Goal: Information Seeking & Learning: Learn about a topic

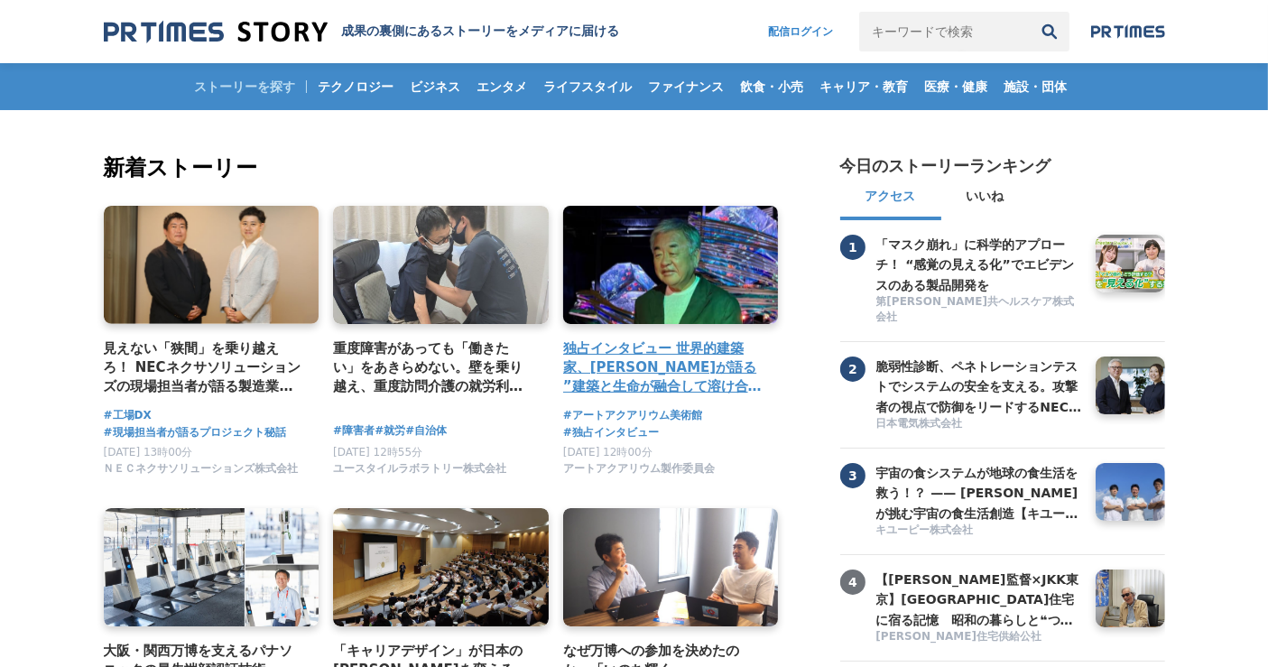
click at [636, 356] on h4 "独占インタビュー 世界的建築家、[PERSON_NAME]が語る ”建築と生命が融合して溶け合うような世界” アートアクアリウム美術館 GINZA コラボレー…" at bounding box center [663, 367] width 201 height 59
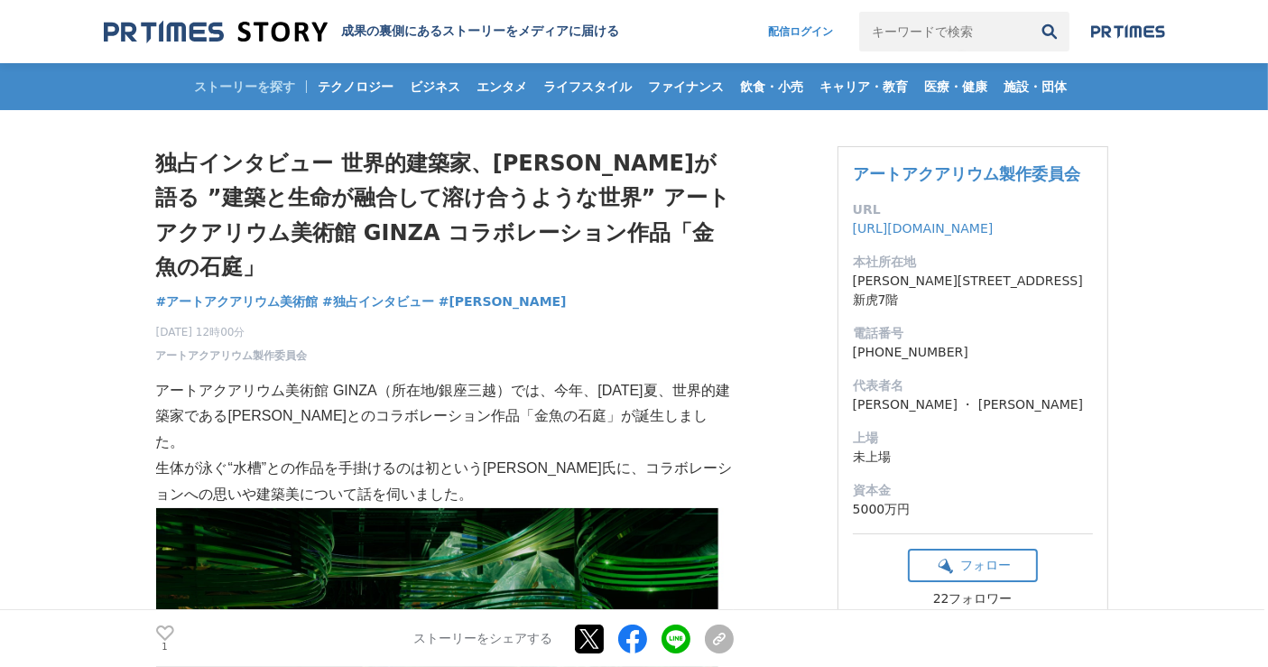
drag, startPoint x: 0, startPoint y: 370, endPoint x: 97, endPoint y: 219, distance: 179.4
